Goal: Information Seeking & Learning: Compare options

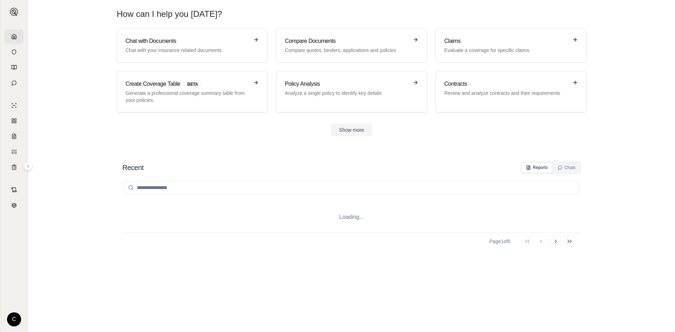
click at [14, 35] on icon at bounding box center [14, 37] width 6 height 6
click at [336, 47] on p "Compare quotes, binders, applications and policies" at bounding box center [346, 50] width 123 height 7
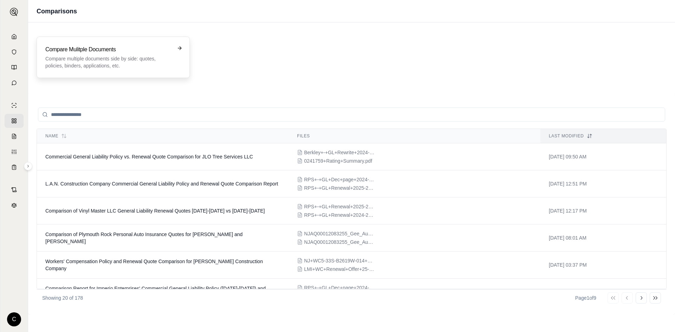
click at [113, 63] on p "Compare multiple documents side by side: quotes, policies, binders, application…" at bounding box center [108, 62] width 126 height 14
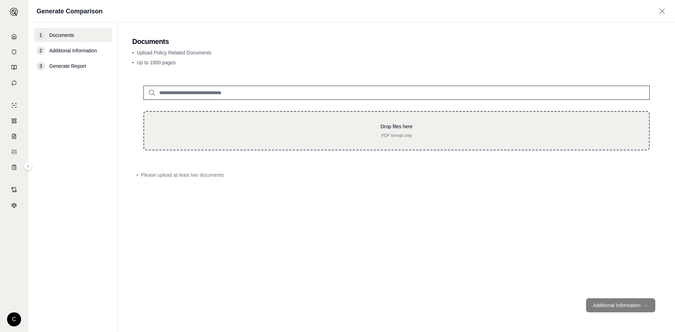
click at [221, 122] on div "Drop files here PDF format only" at bounding box center [396, 130] width 506 height 39
type input "**********"
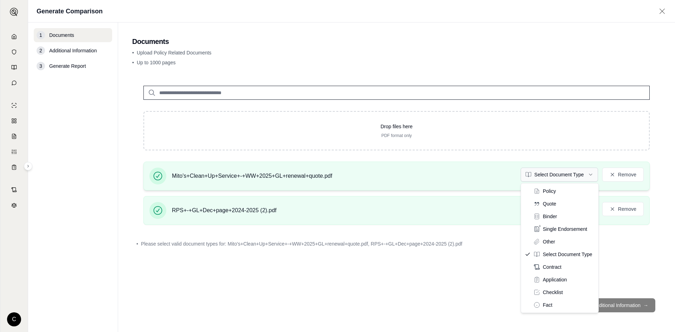
click at [565, 181] on html "C Generate Comparison 1 Documents 2 Additional Information 3 Generate Report Do…" at bounding box center [337, 166] width 675 height 332
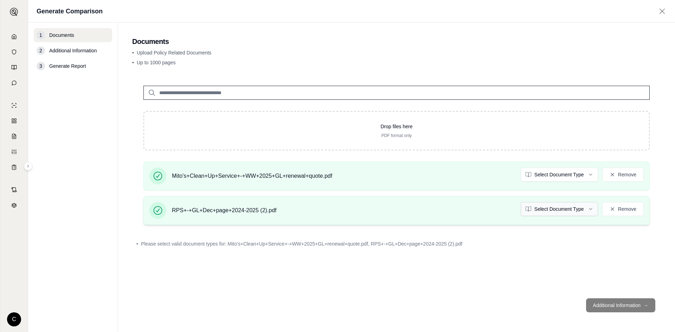
click at [550, 213] on html "C Generate Comparison 1 Documents 2 Additional Information 3 Generate Report Do…" at bounding box center [337, 166] width 675 height 332
click at [487, 248] on div "• Please select valid document types for: RPS+-+GL+Dec+page+2024-2025 (2).pdf" at bounding box center [396, 243] width 529 height 15
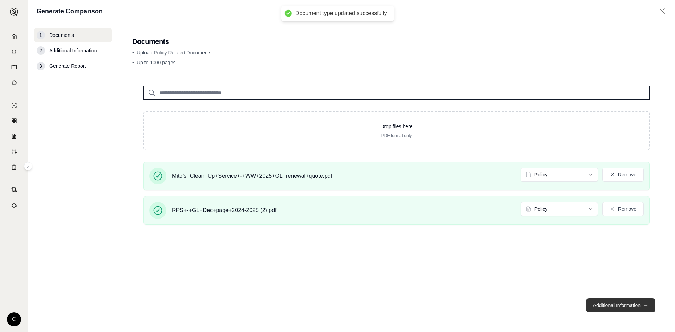
click at [636, 311] on button "Additional Information →" at bounding box center [620, 306] width 69 height 14
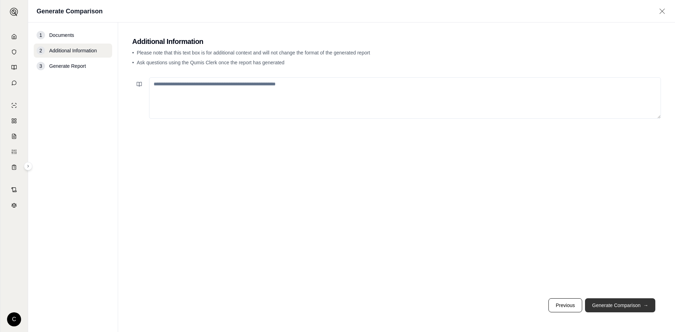
click at [615, 309] on button "Generate Comparison →" at bounding box center [620, 306] width 70 height 14
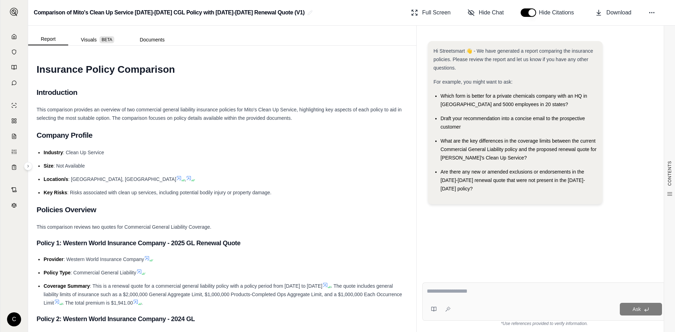
click at [488, 290] on textarea at bounding box center [544, 291] width 235 height 8
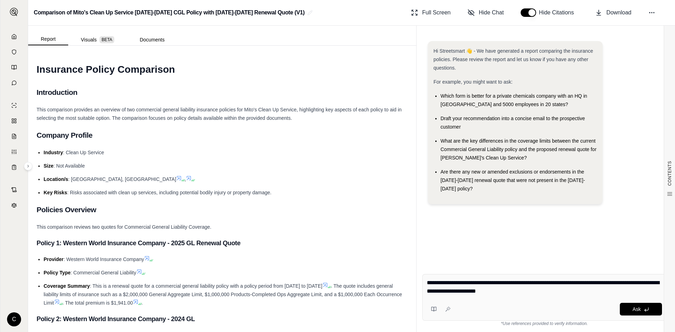
type textarea "**********"
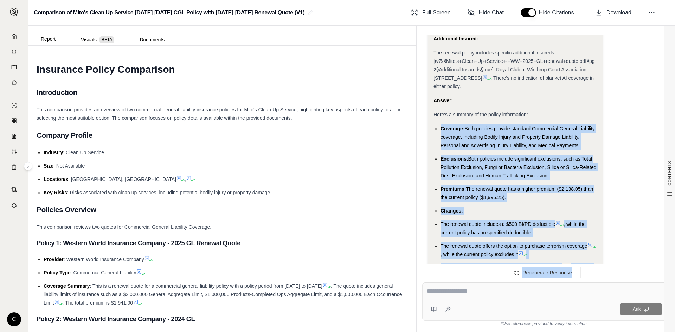
scroll to position [1939, 0]
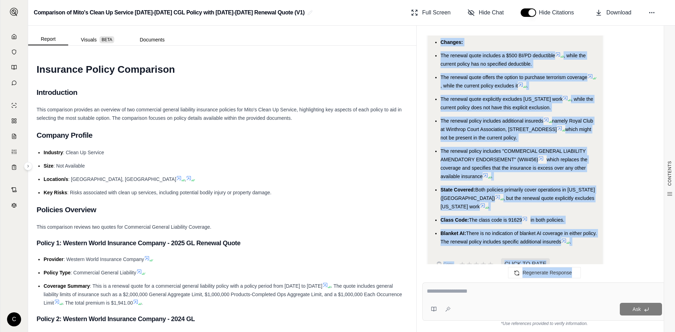
drag, startPoint x: 440, startPoint y: 197, endPoint x: 572, endPoint y: 226, distance: 135.9
click at [577, 227] on ul "Coverage: Both policies provide standard Commercial General Liability coverage,…" at bounding box center [516, 101] width 164 height 290
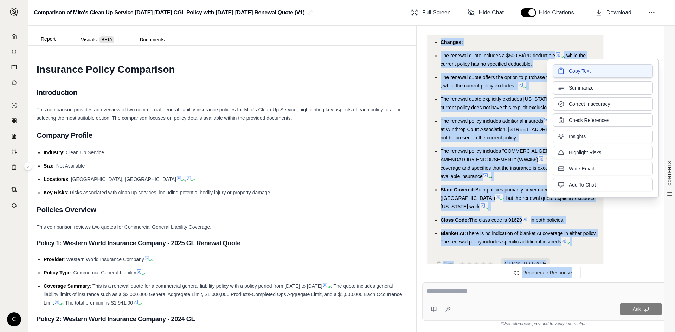
click at [576, 75] on button "Copy Text" at bounding box center [603, 70] width 100 height 13
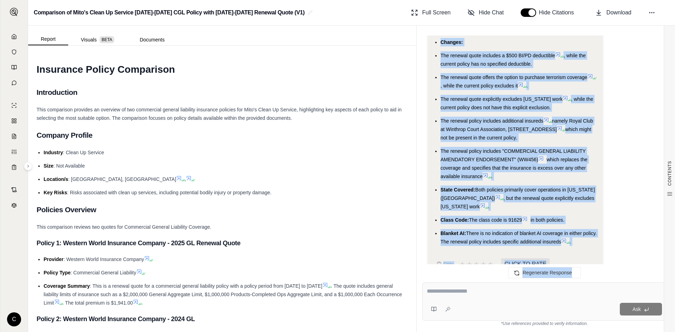
click at [480, 295] on textarea at bounding box center [544, 291] width 235 height 8
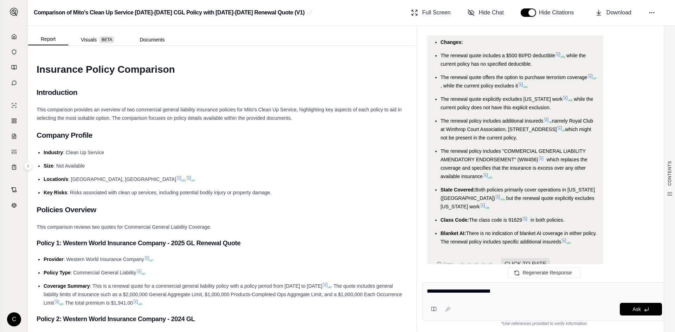
type textarea "**********"
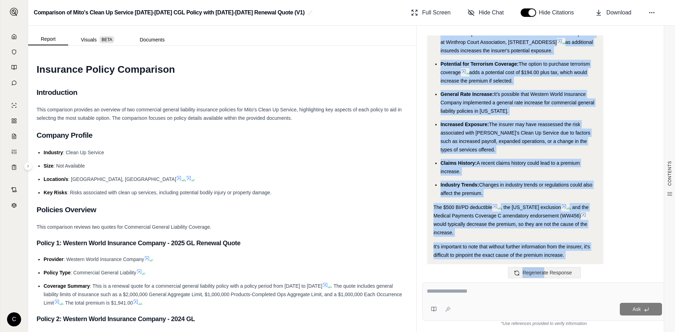
scroll to position [3292, 0]
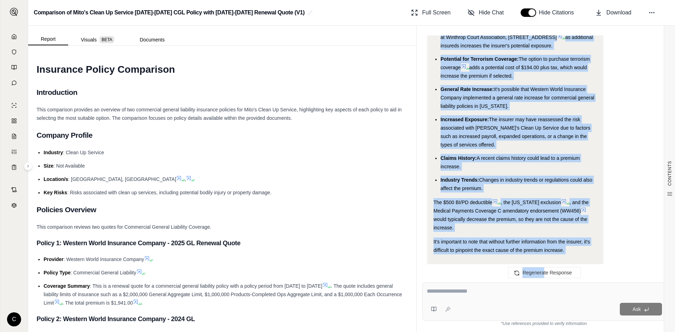
drag, startPoint x: 442, startPoint y: 107, endPoint x: 535, endPoint y: 164, distance: 109.7
click at [535, 164] on ul "Addition of Specific Additional Insureds: The inclusion of Royal Club at Winthr…" at bounding box center [516, 109] width 164 height 168
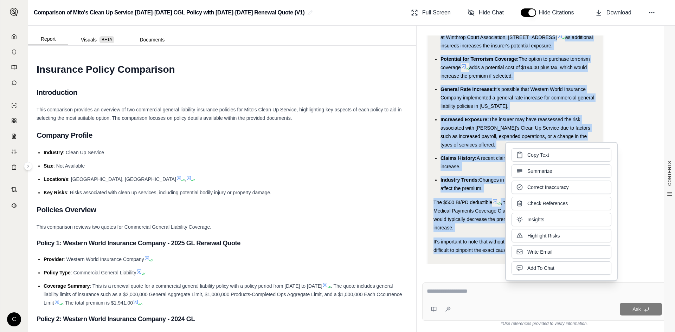
click at [533, 154] on span "Copy Text" at bounding box center [538, 155] width 22 height 7
